Goal: Entertainment & Leisure: Consume media (video, audio)

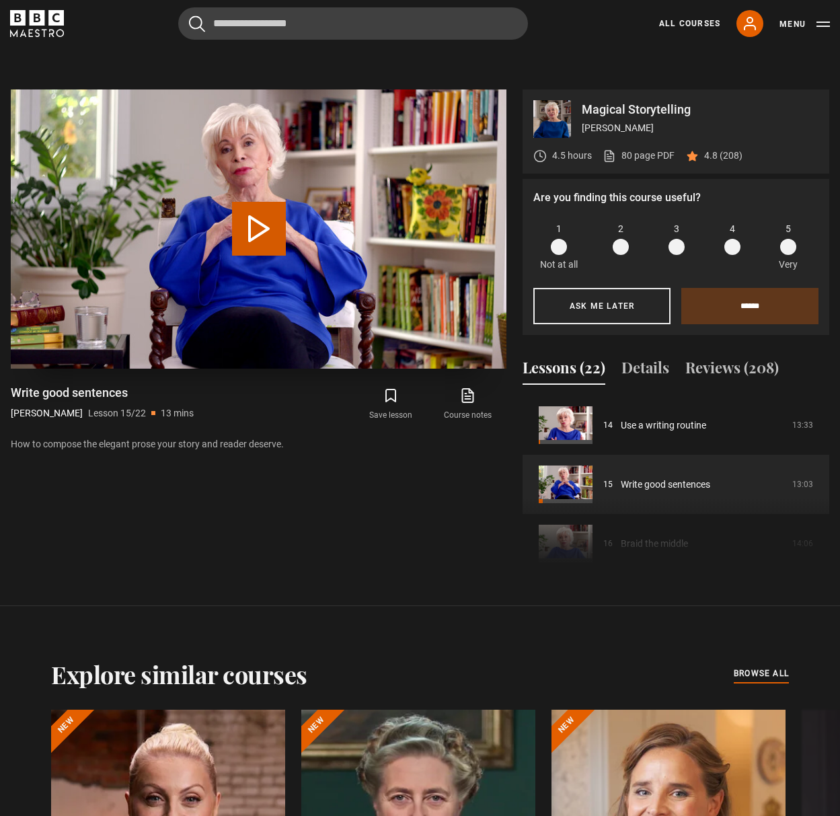
scroll to position [779, 0]
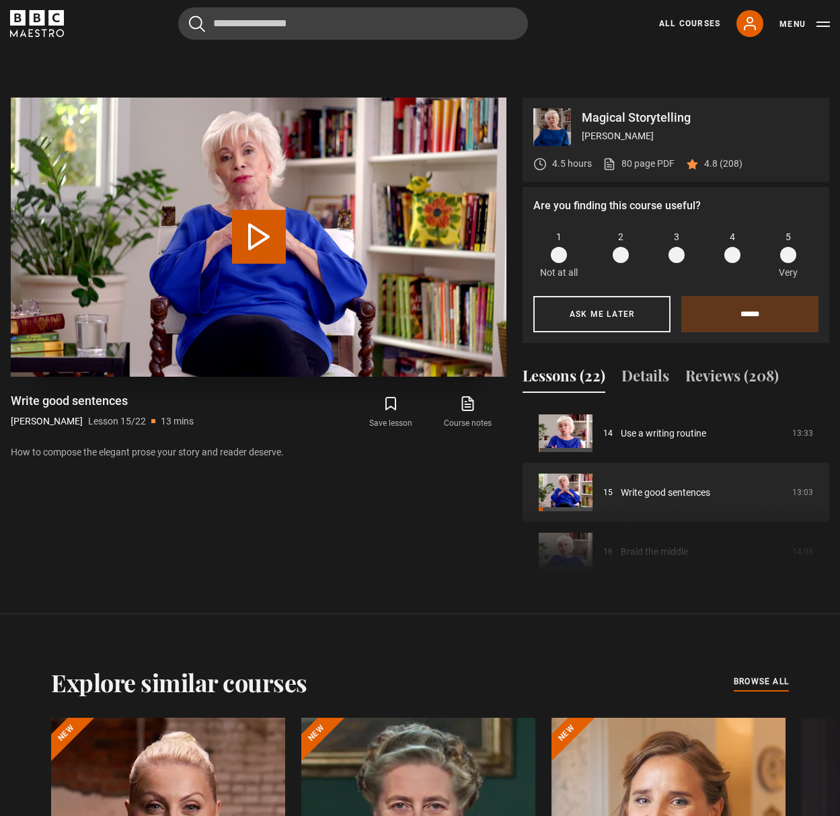
click at [252, 223] on button "Play Lesson Write good sentences" at bounding box center [259, 237] width 54 height 54
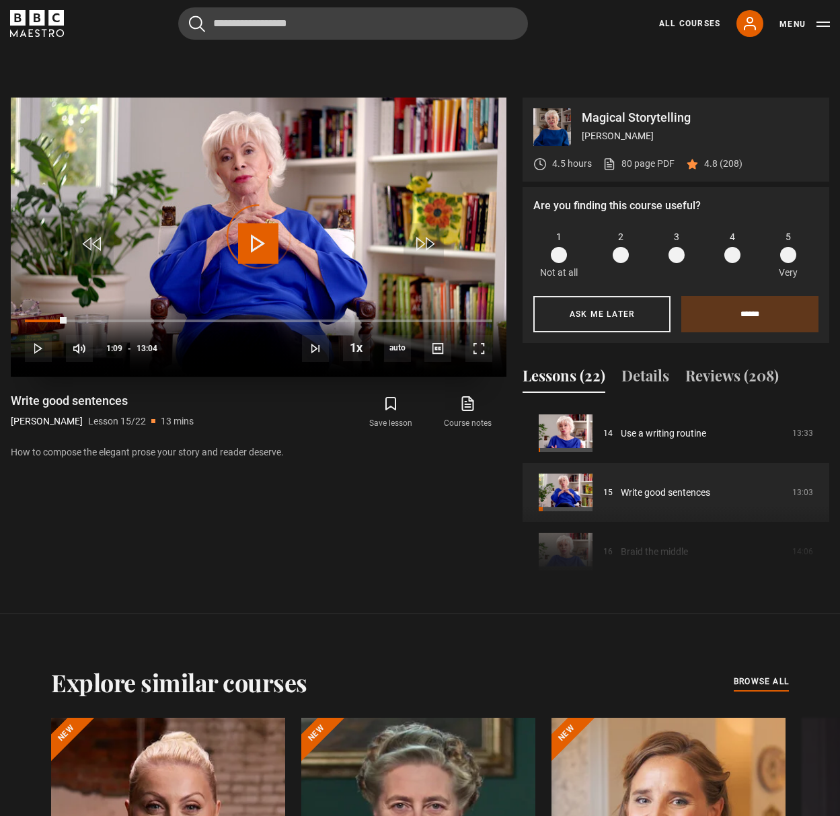
drag, startPoint x: 66, startPoint y: 318, endPoint x: 15, endPoint y: 315, distance: 51.2
click at [15, 315] on div "10s Skip Back 10 seconds Play 10s Skip Forward 10 seconds Loaded : 0.00% 01:07 …" at bounding box center [259, 339] width 496 height 75
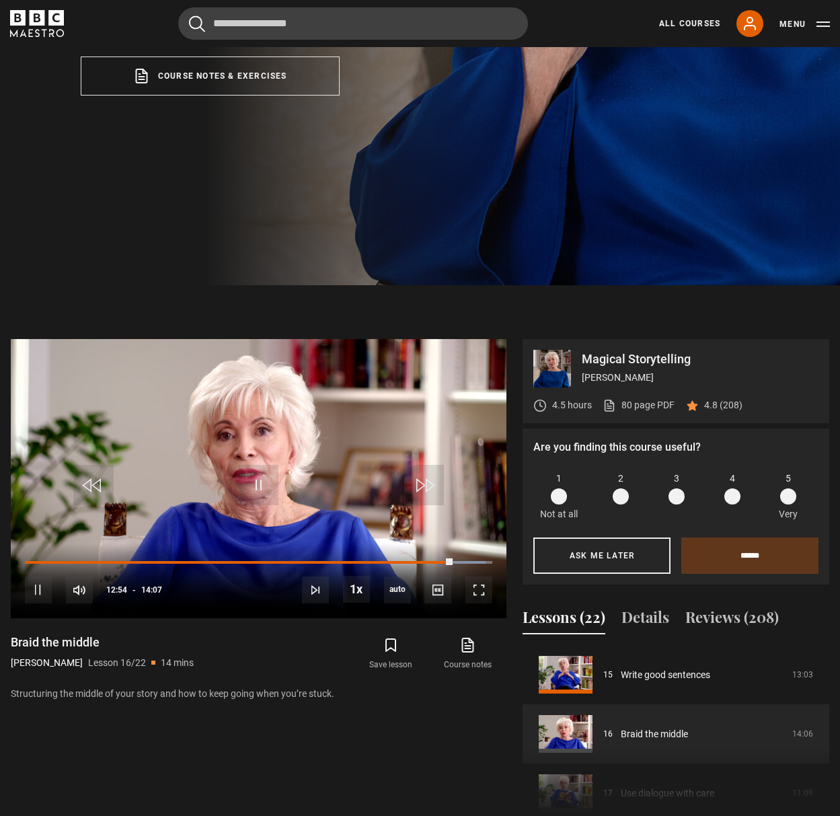
scroll to position [679, 0]
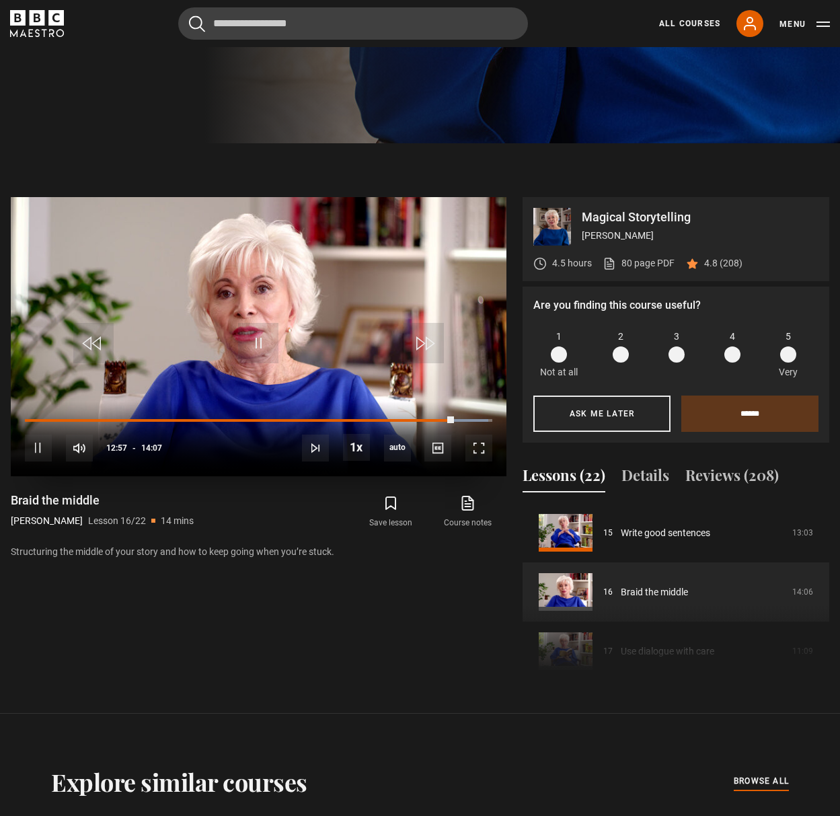
click at [266, 219] on video "Video Player" at bounding box center [259, 336] width 496 height 279
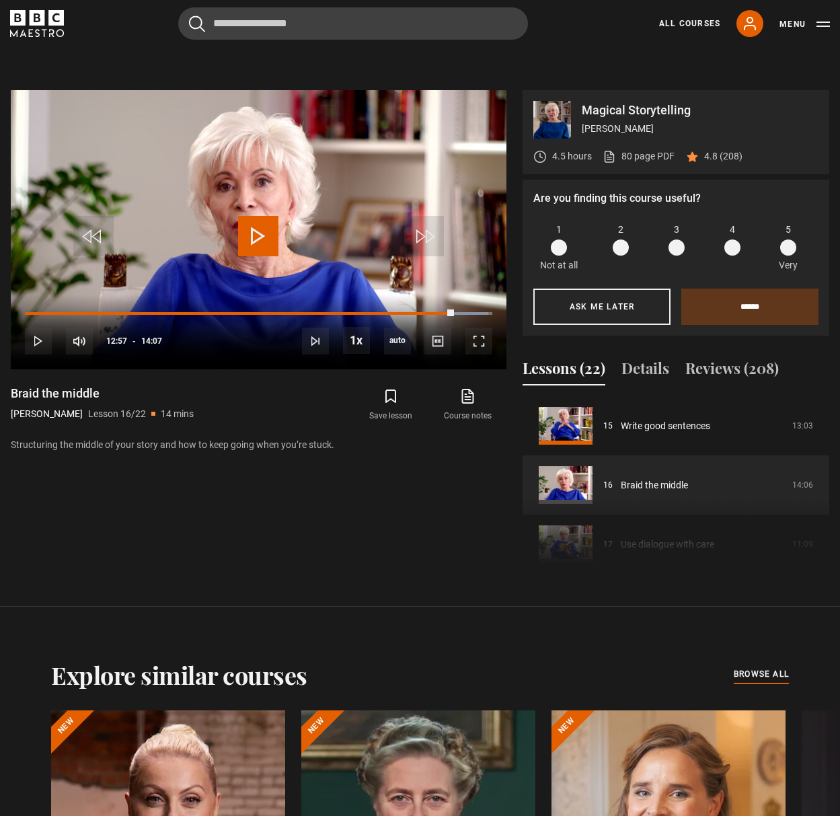
scroll to position [791, 0]
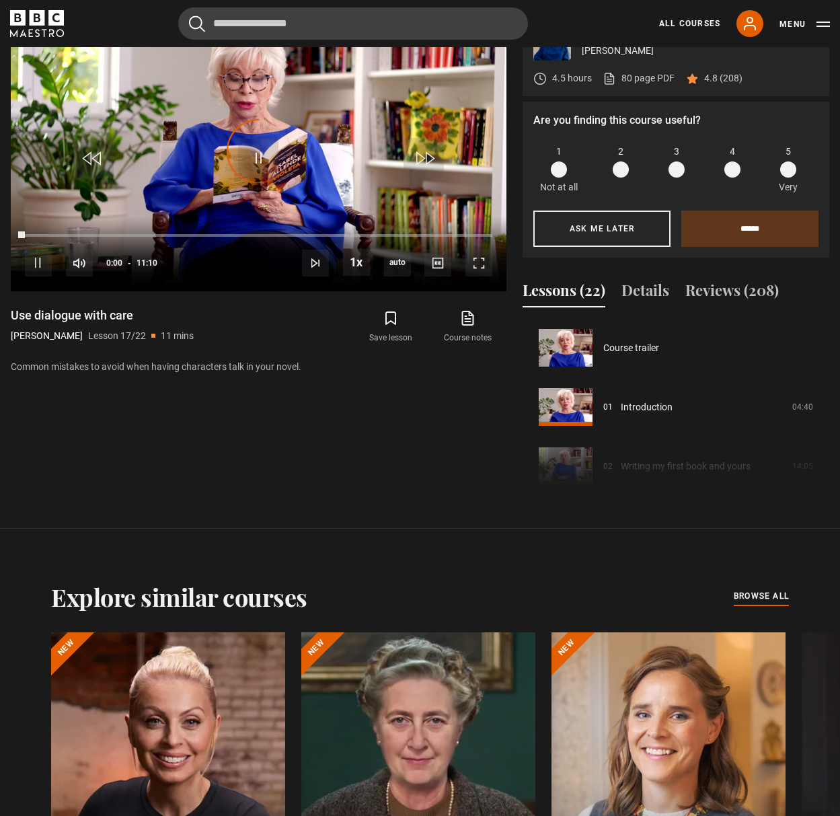
scroll to position [947, 0]
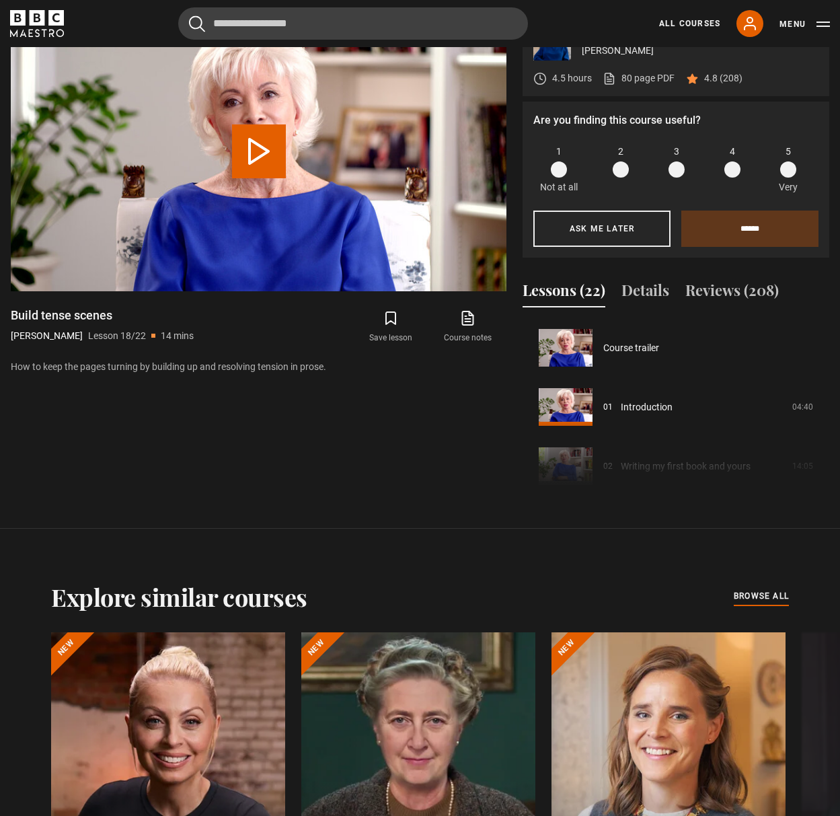
scroll to position [1006, 0]
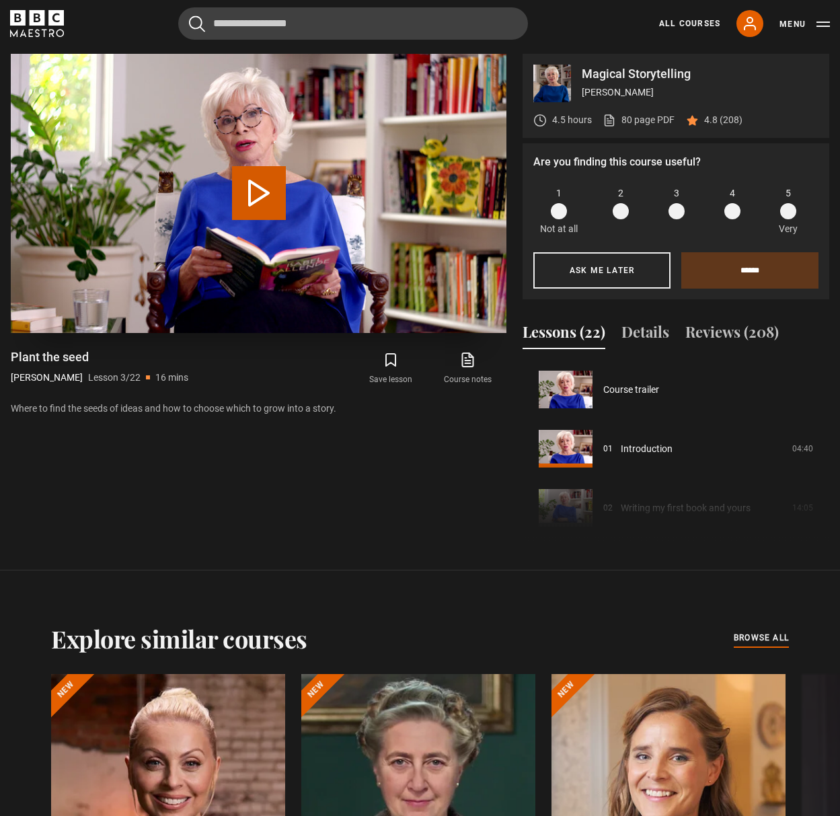
scroll to position [118, 0]
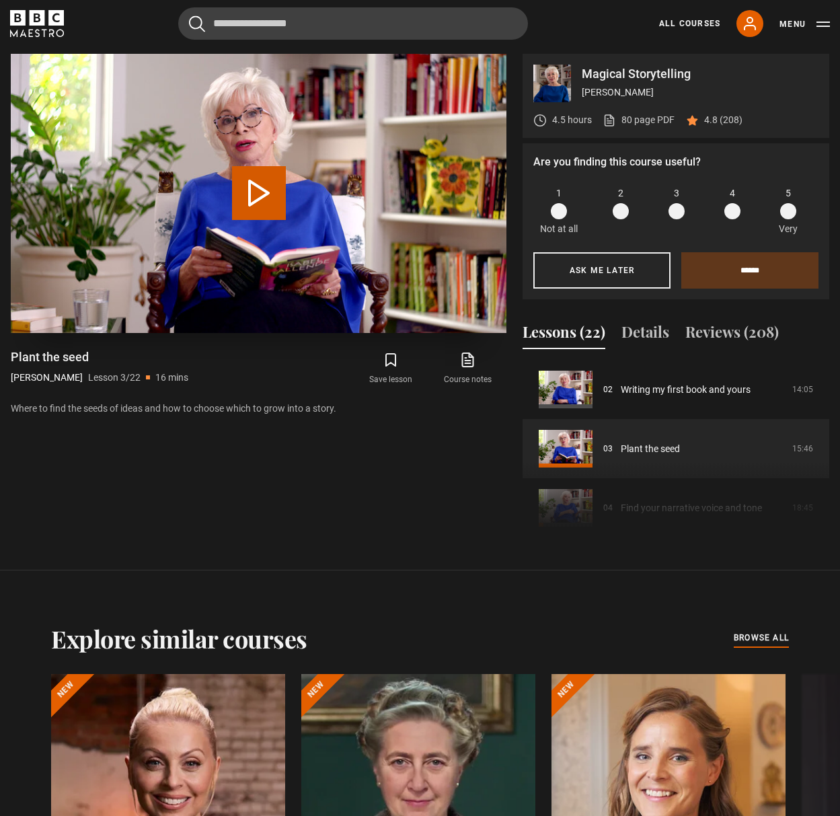
click at [247, 178] on button "Play Lesson Plant the seed" at bounding box center [259, 193] width 54 height 54
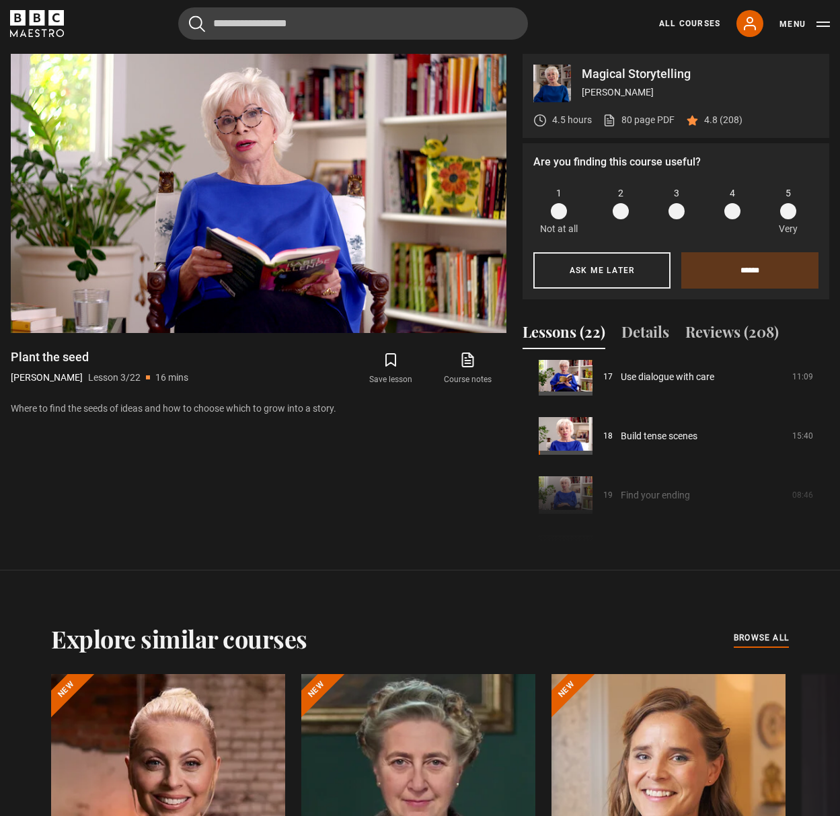
scroll to position [1017, 0]
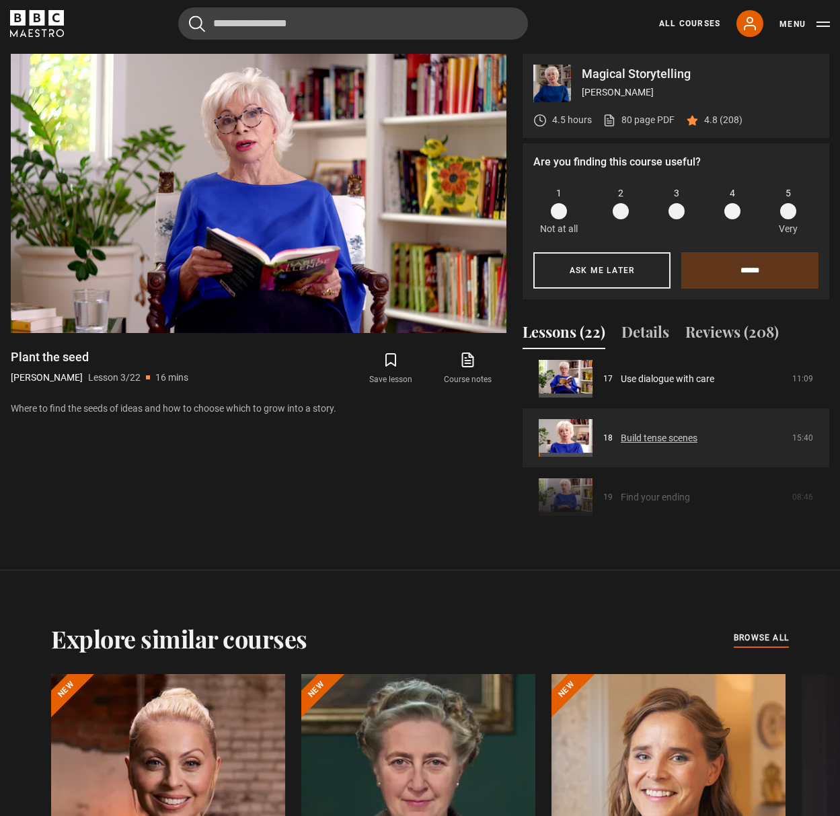
click at [683, 437] on link "Build tense scenes" at bounding box center [659, 438] width 77 height 14
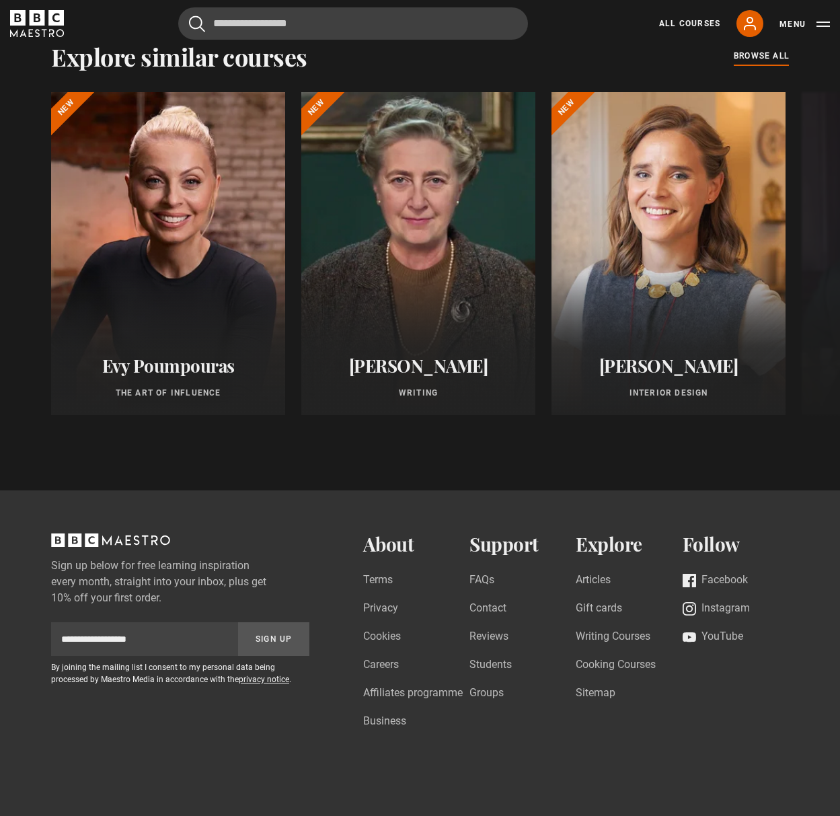
scroll to position [1489, 0]
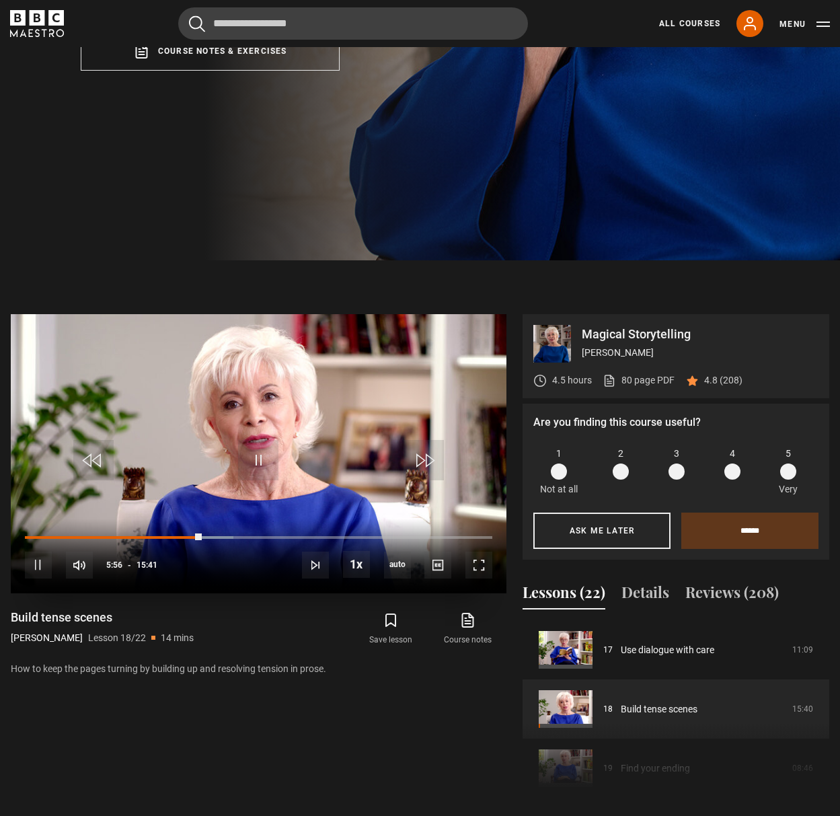
click at [284, 428] on video "Video Player" at bounding box center [259, 453] width 496 height 279
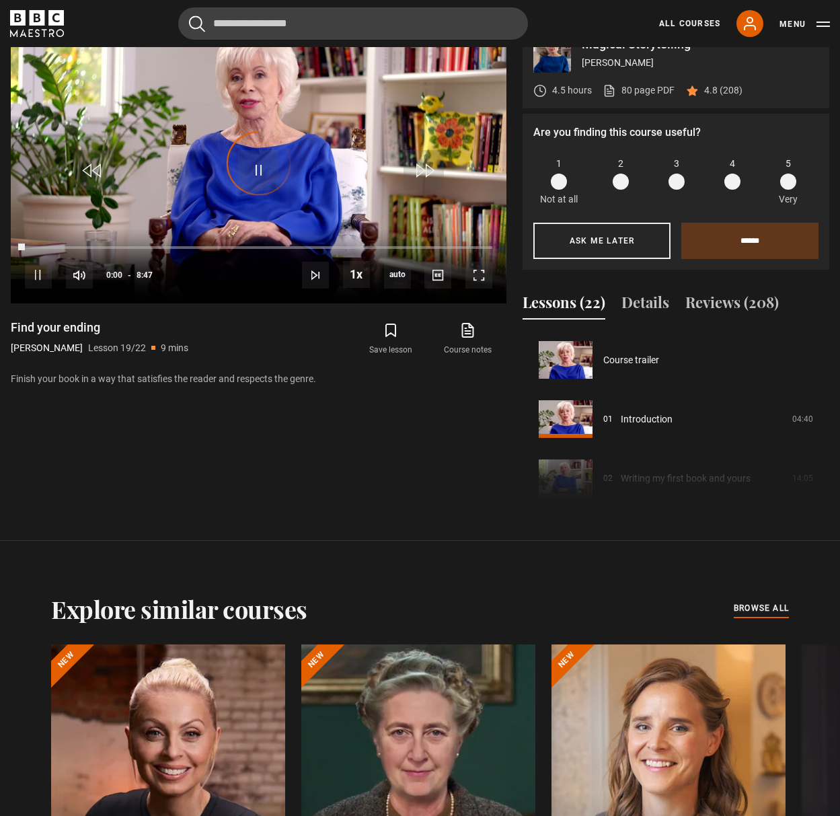
scroll to position [865, 0]
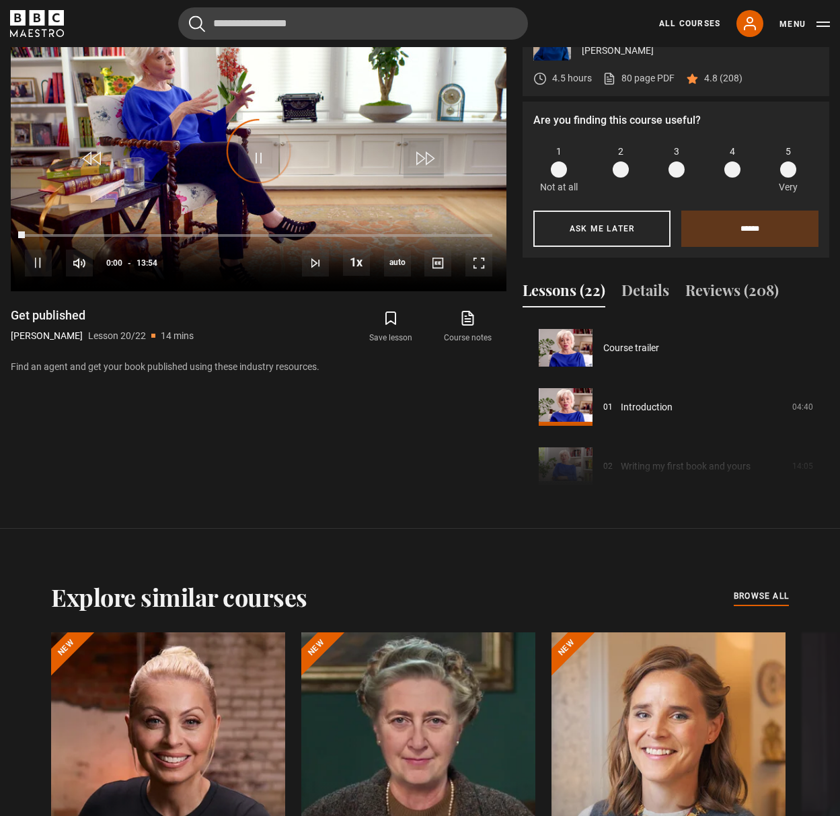
scroll to position [1124, 0]
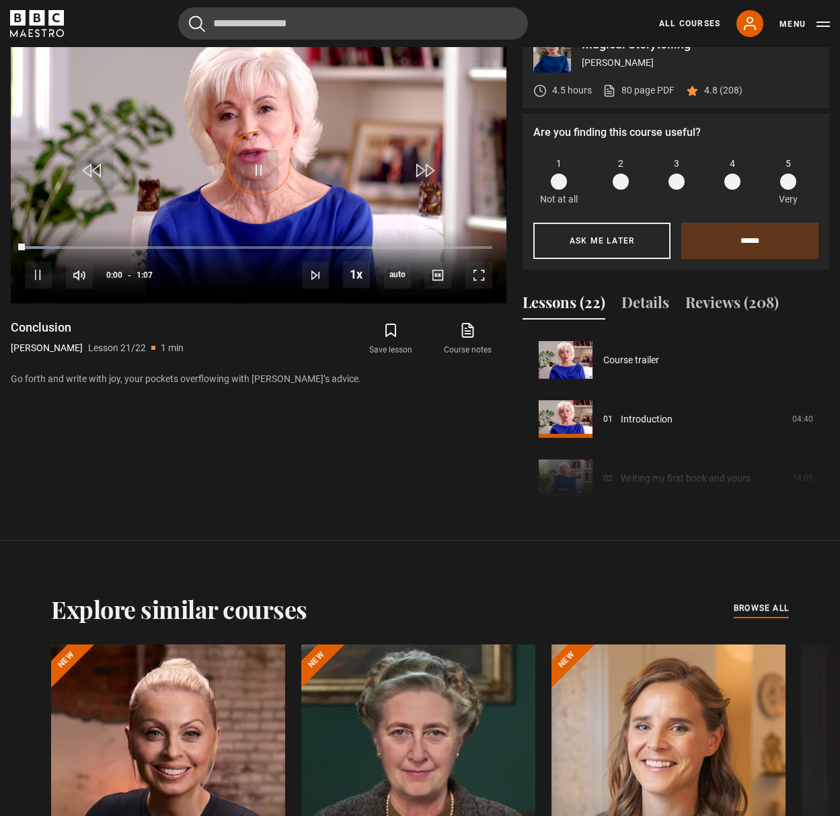
scroll to position [1183, 0]
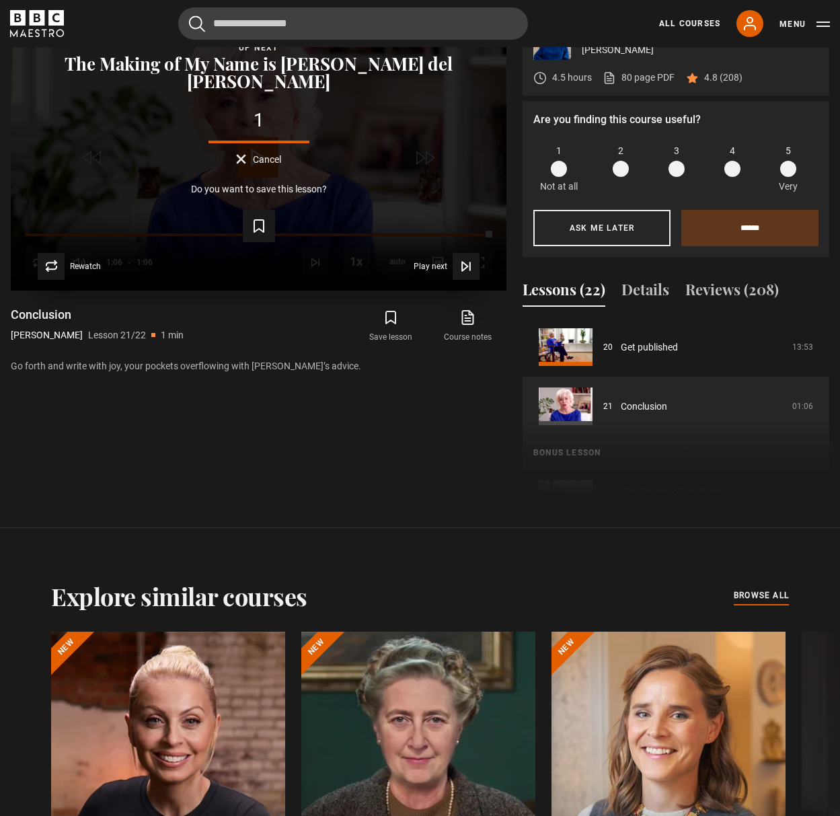
click at [502, 256] on video-js "Video Player is loading. Play Lesson Conclusion 10s Skip Back 10 seconds Play 1…" at bounding box center [259, 150] width 496 height 279
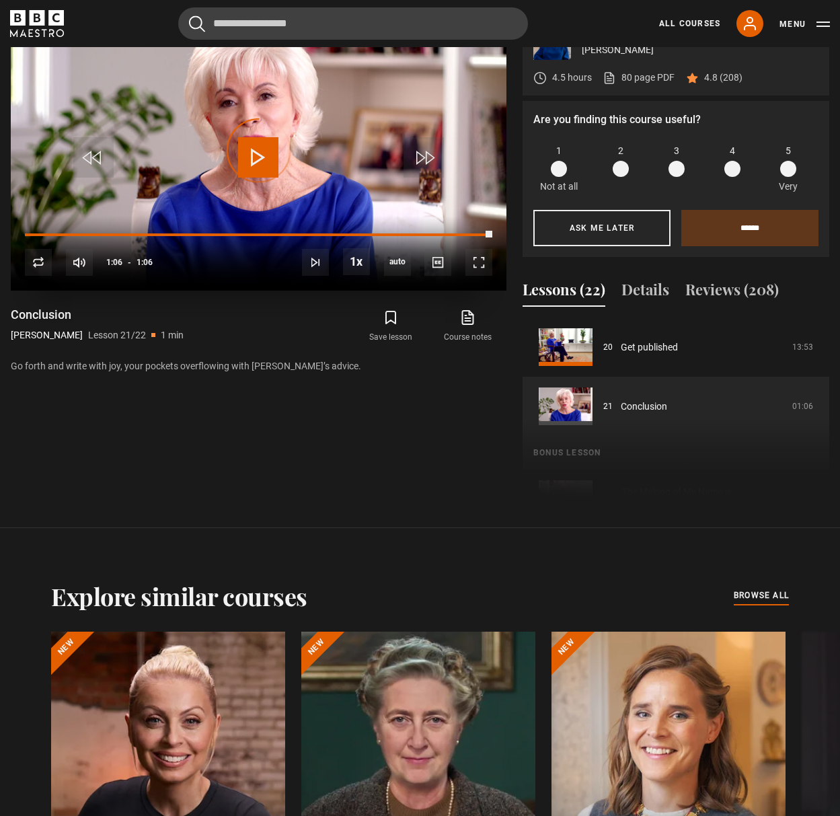
scroll to position [865, 0]
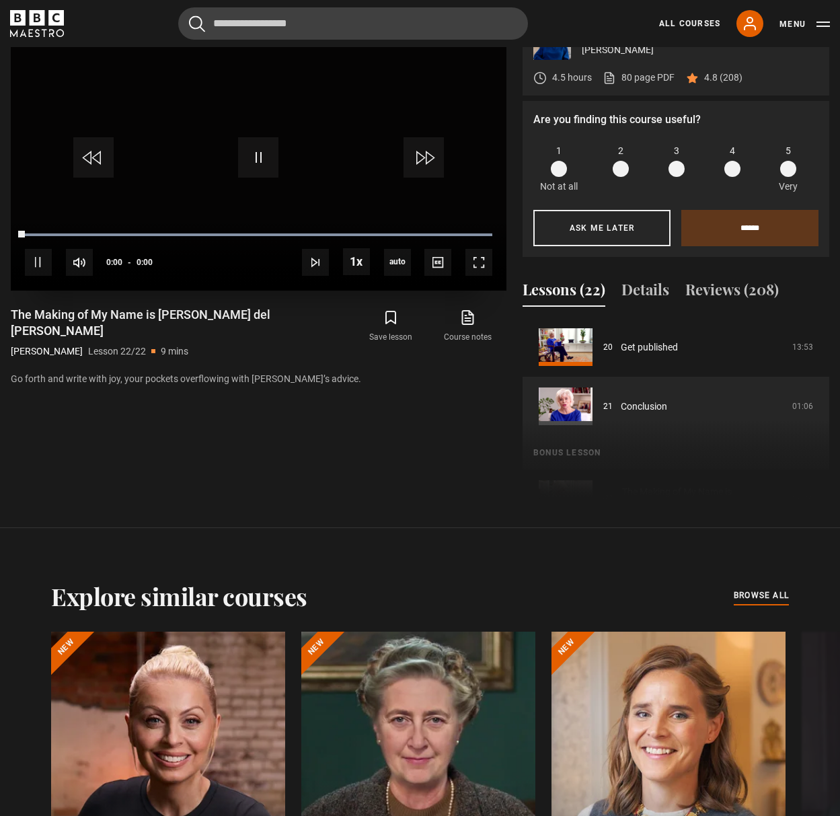
scroll to position [871, 0]
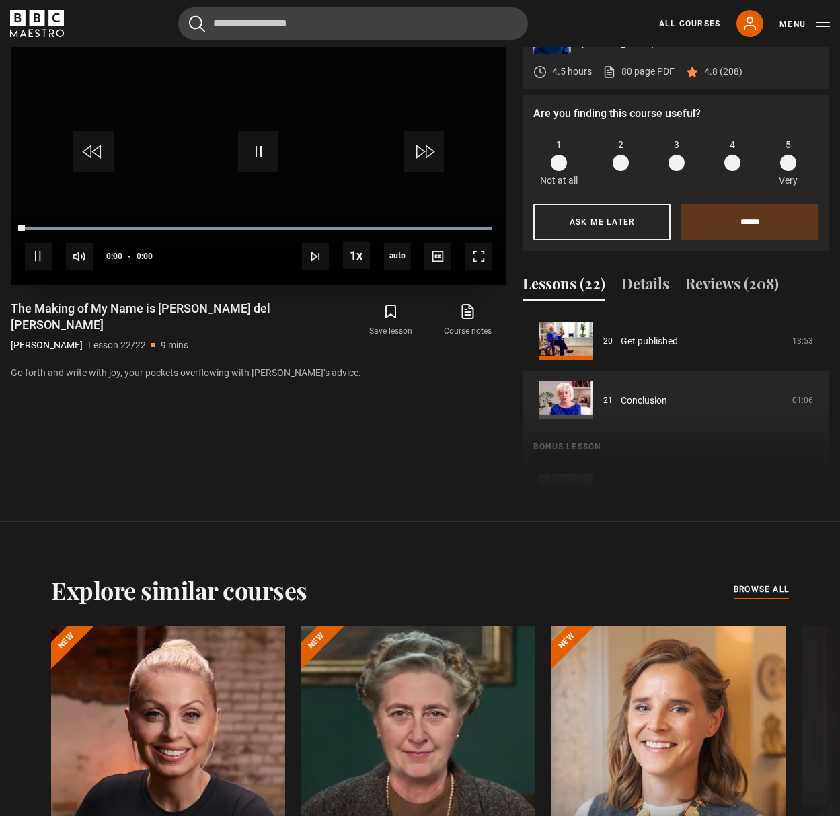
click at [243, 232] on div "10s Skip Back 10 seconds Pause 10s Skip Forward 10 seconds Loaded : 100.00% 0:3…" at bounding box center [259, 247] width 496 height 75
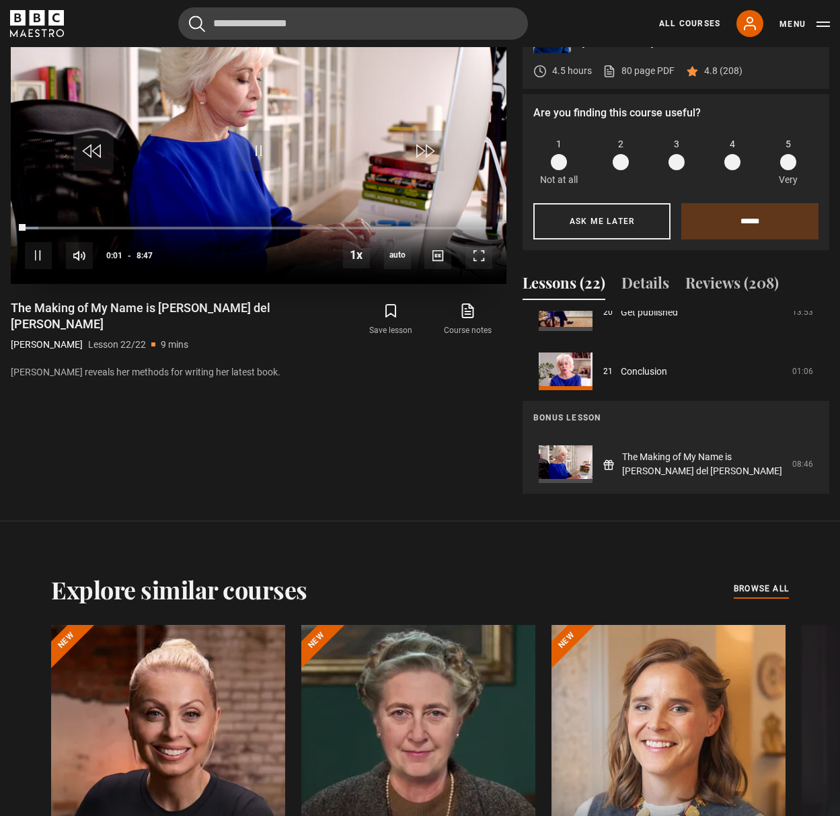
scroll to position [875, 0]
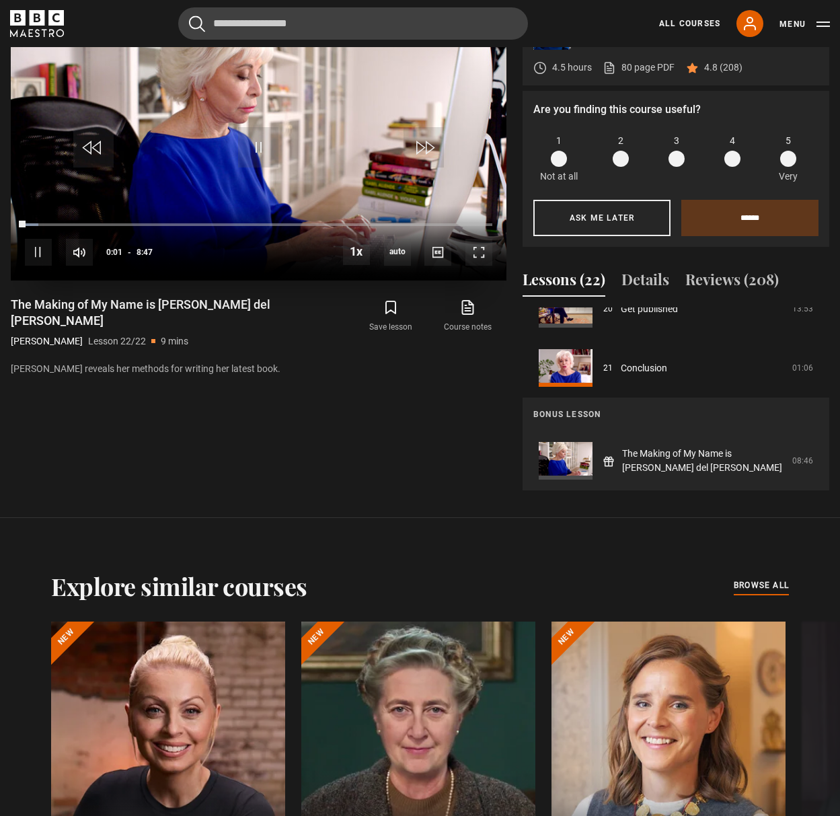
click at [288, 238] on div "10s Skip Back 10 seconds Pause 10s Skip Forward 10 seconds Loaded : 2.85% 5:01 …" at bounding box center [259, 243] width 496 height 75
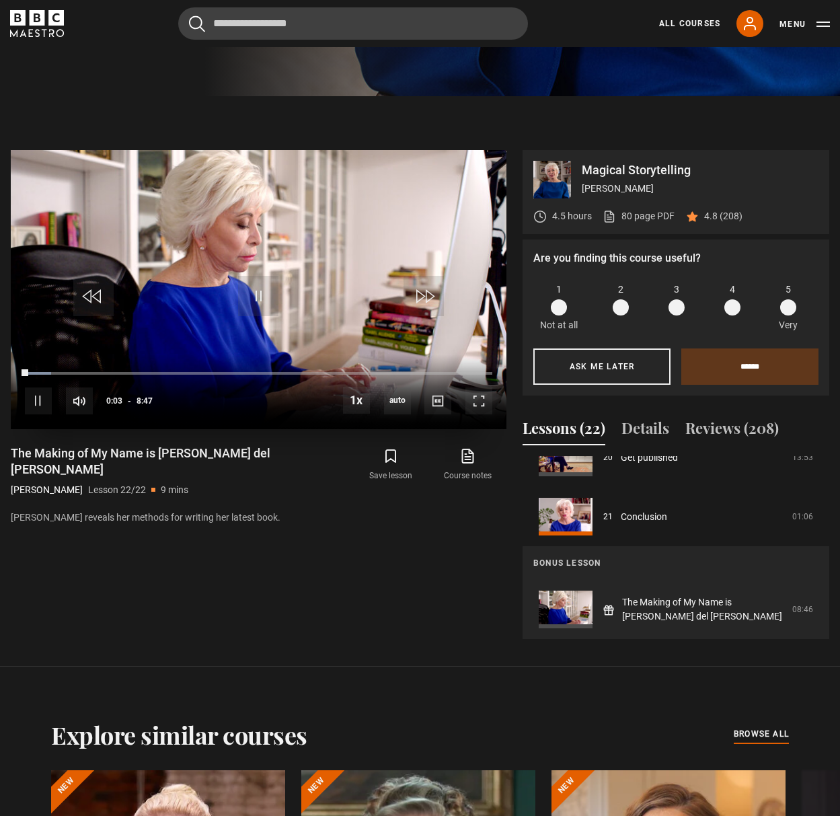
scroll to position [721, 0]
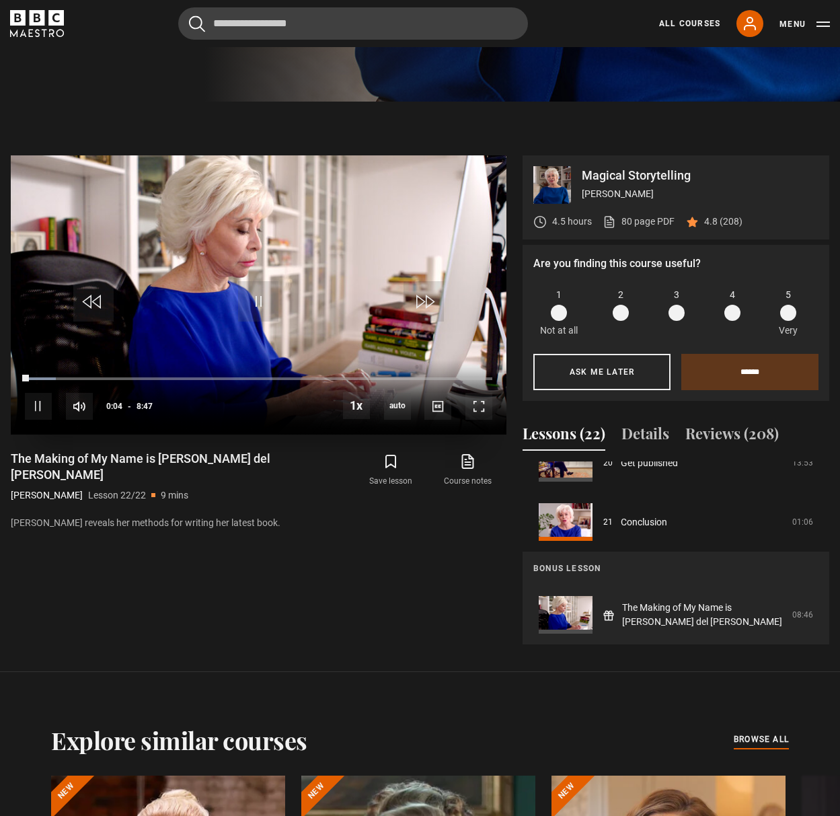
click at [303, 238] on video "Video Player" at bounding box center [259, 294] width 496 height 279
